Goal: Information Seeking & Learning: Stay updated

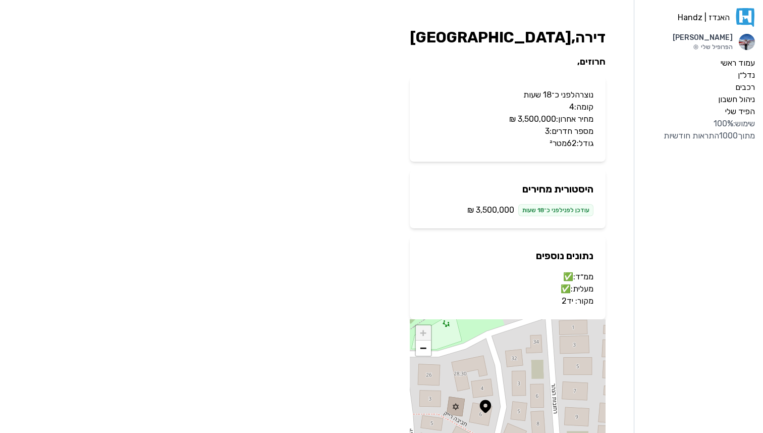
click at [568, 301] on link "יד2" at bounding box center [568, 301] width 12 height 10
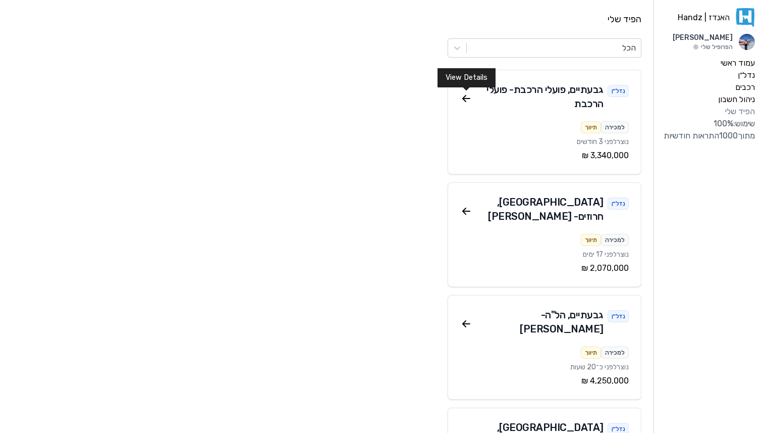
click at [464, 96] on icon at bounding box center [464, 96] width 3 height 3
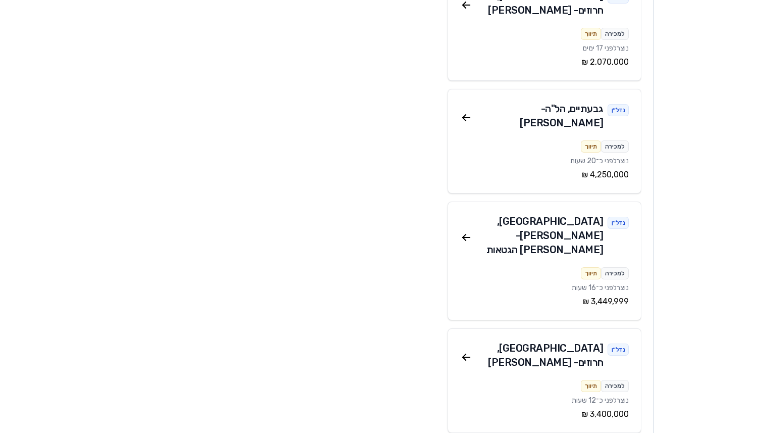
scroll to position [229, 0]
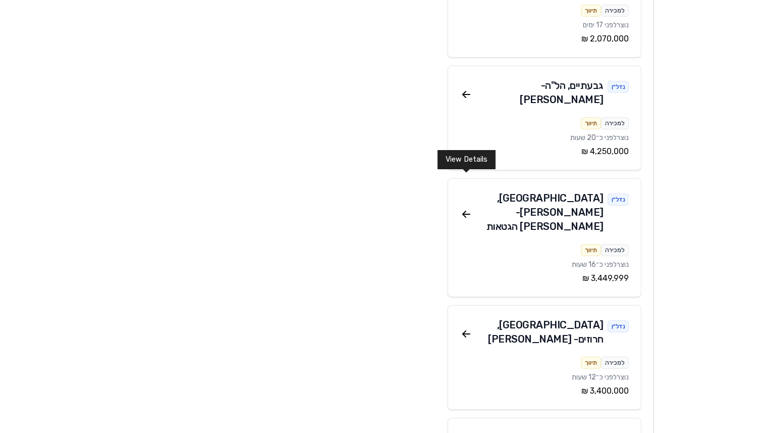
click at [463, 208] on icon at bounding box center [466, 214] width 12 height 12
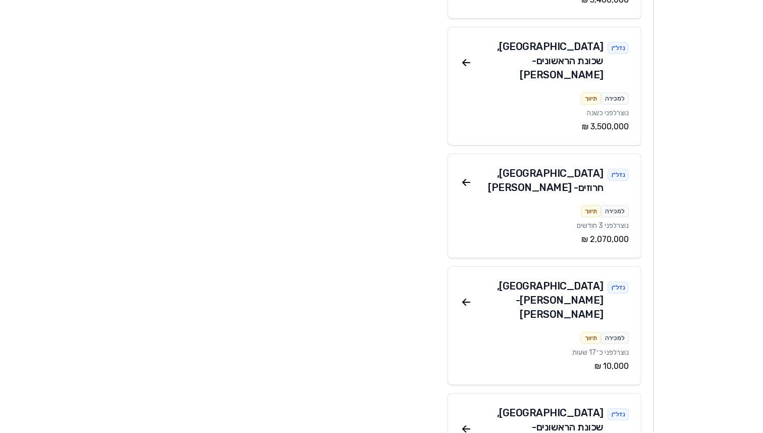
scroll to position [1553, 0]
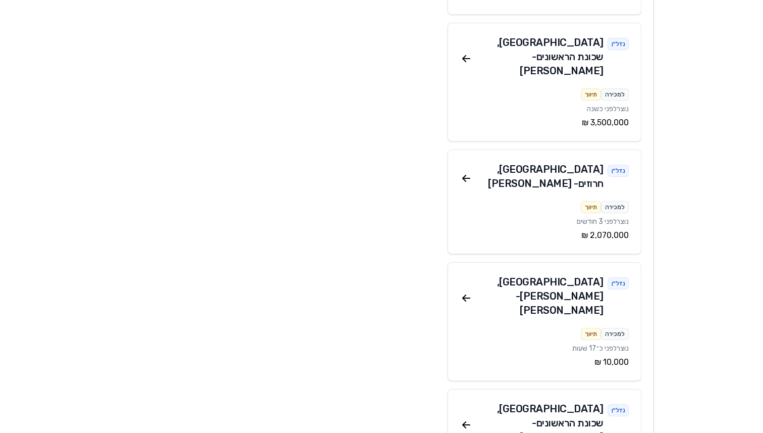
drag, startPoint x: 463, startPoint y: 92, endPoint x: 167, endPoint y: 0, distance: 310.4
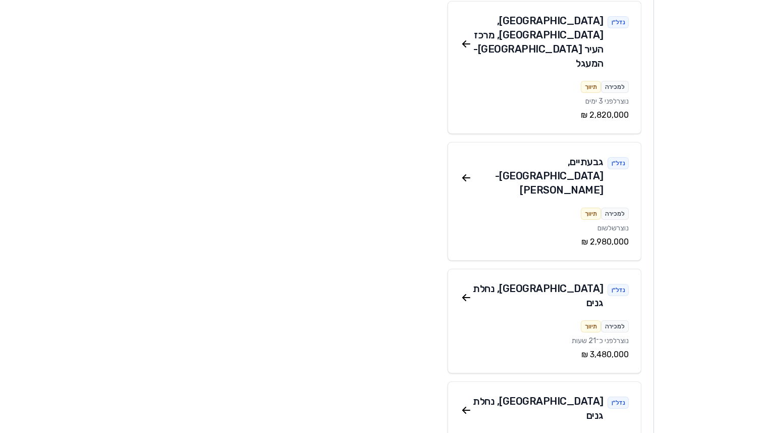
scroll to position [3182, 0]
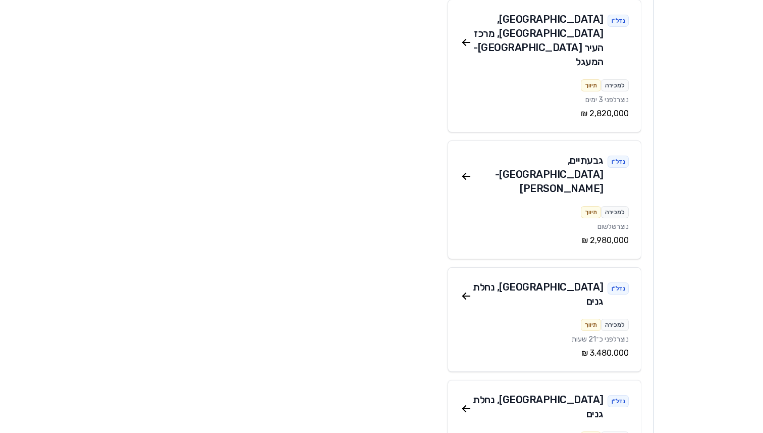
drag, startPoint x: 461, startPoint y: 79, endPoint x: 220, endPoint y: 9, distance: 251.6
click at [0, 0] on div "האנדז | Handz Adi Davda הפרופיל שלי עמוד ראשי נדל״ן רכבים ניהול חשבון הפיד שלי …" at bounding box center [381, 366] width 763 height 7096
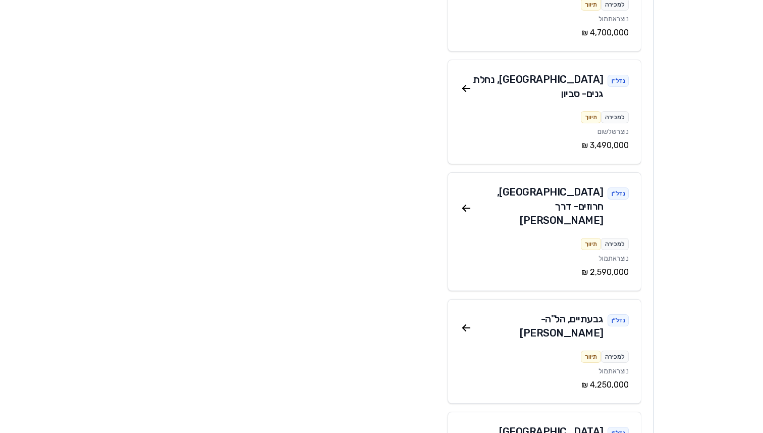
scroll to position [6180, 0]
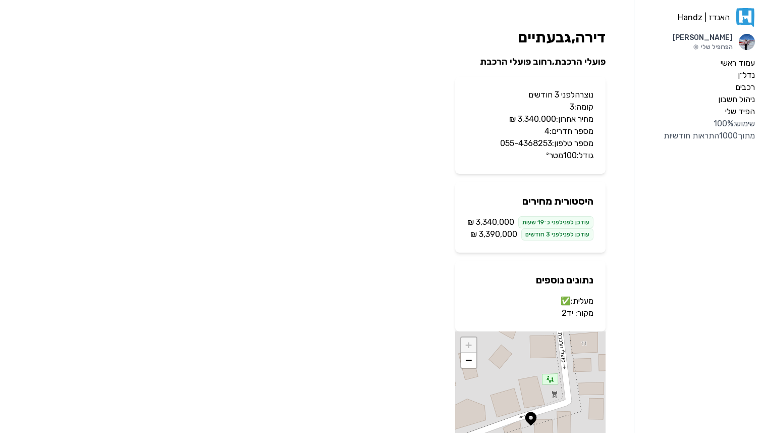
click at [572, 312] on link "יד2" at bounding box center [568, 313] width 12 height 10
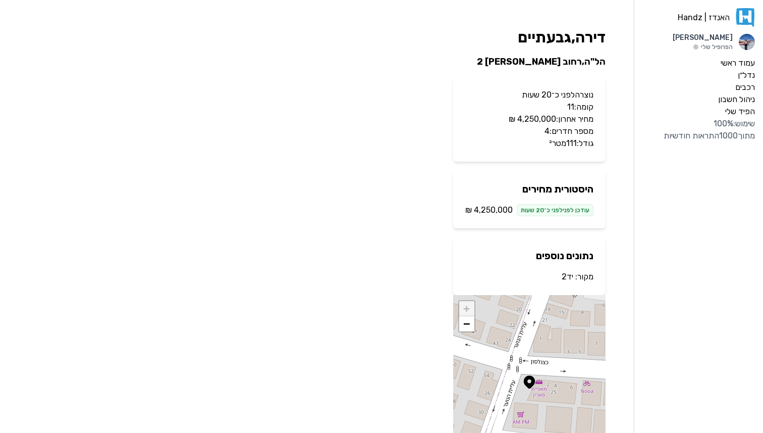
click at [567, 276] on link "יד2" at bounding box center [568, 277] width 12 height 10
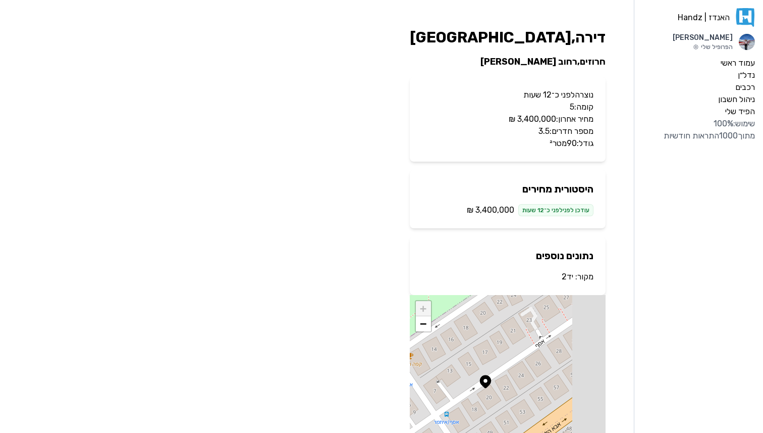
click at [567, 278] on link "יד2" at bounding box center [568, 277] width 12 height 10
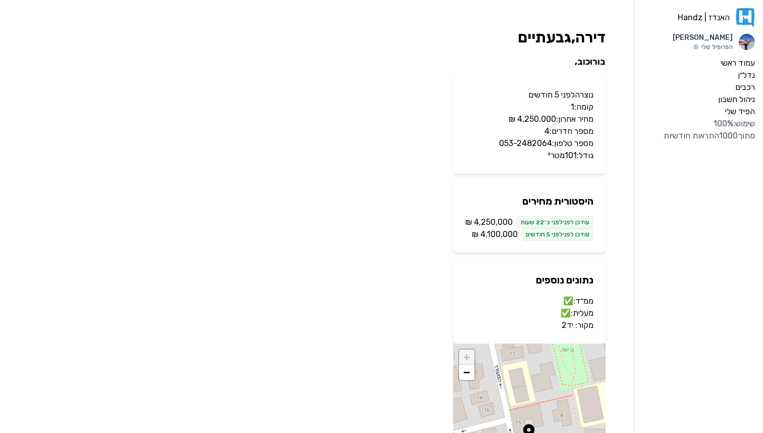
click at [570, 322] on link "יד2" at bounding box center [568, 325] width 12 height 10
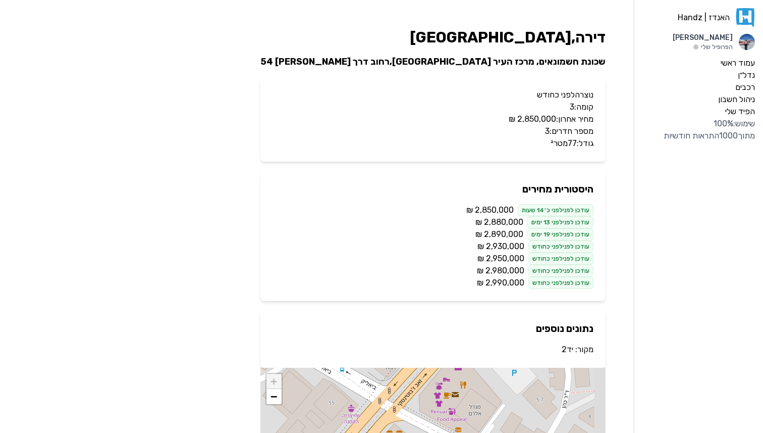
click at [570, 349] on link "יד2" at bounding box center [568, 349] width 12 height 10
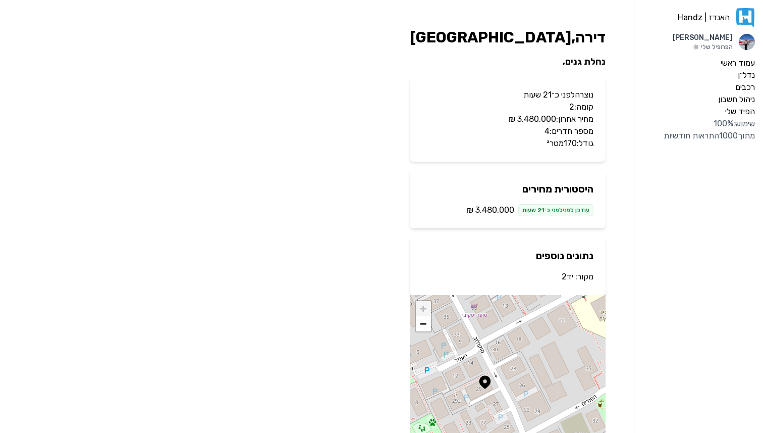
click at [568, 277] on link "יד2" at bounding box center [568, 277] width 12 height 10
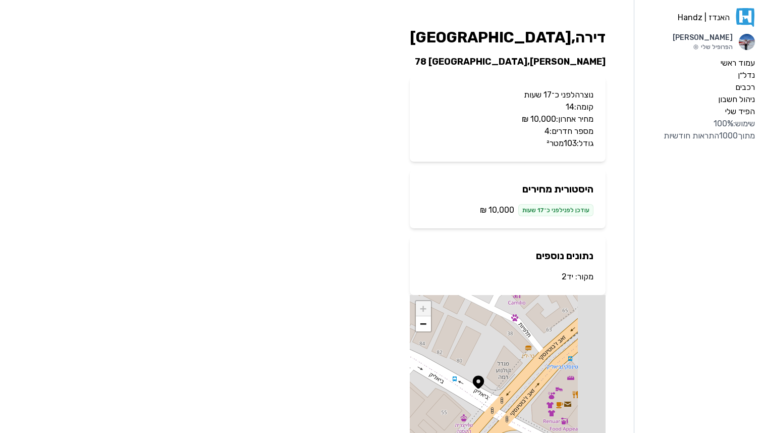
click at [568, 278] on link "יד2" at bounding box center [568, 277] width 12 height 10
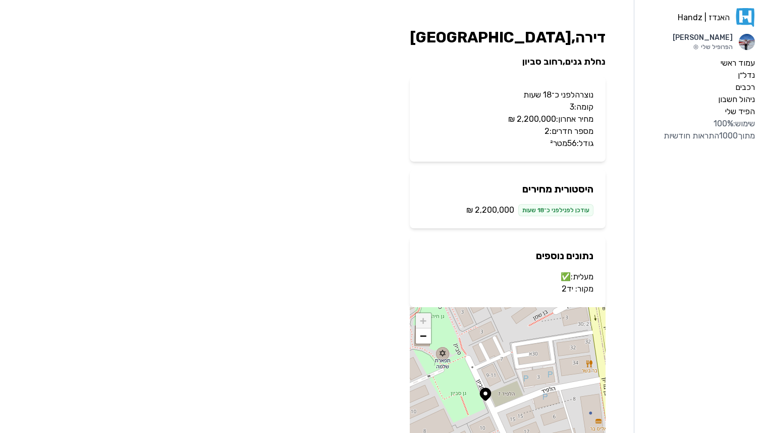
click at [566, 294] on p "מקור: יד2" at bounding box center [508, 289] width 172 height 12
click at [567, 285] on link "יד2" at bounding box center [568, 289] width 12 height 10
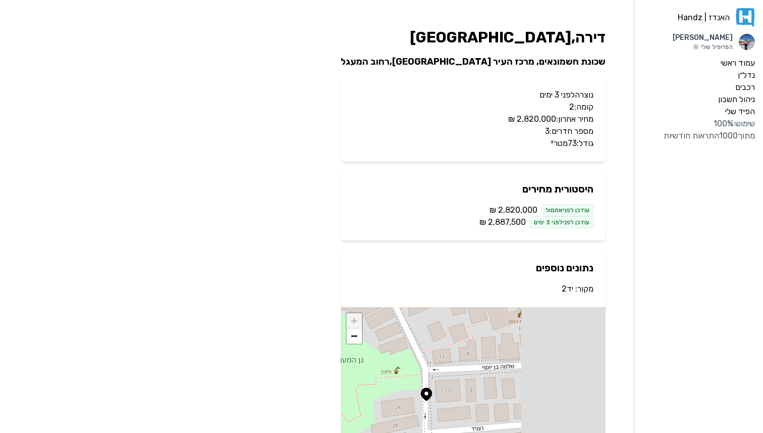
click at [571, 289] on link "יד2" at bounding box center [568, 289] width 12 height 10
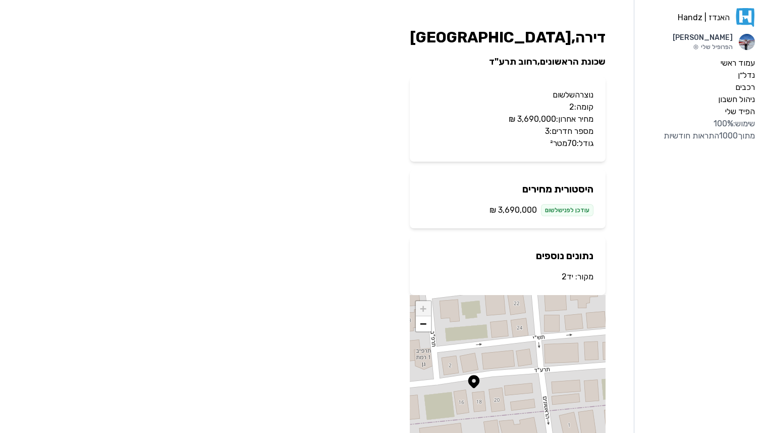
click at [575, 282] on p "מקור: יד2" at bounding box center [508, 277] width 172 height 12
click at [572, 281] on link "יד2" at bounding box center [568, 277] width 12 height 10
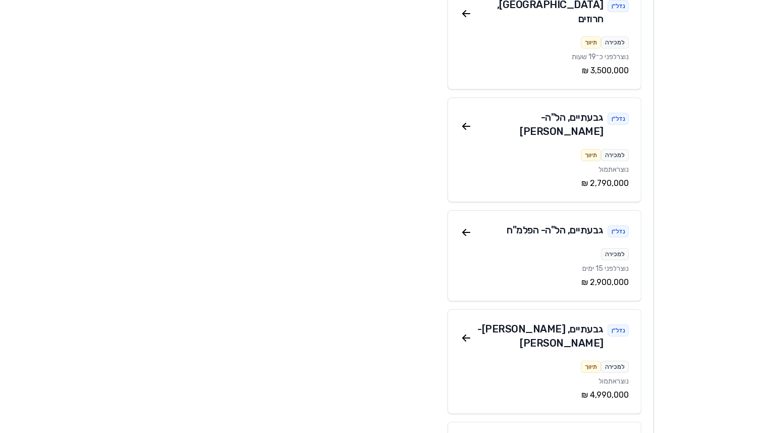
scroll to position [2560, 0]
